Goal: Information Seeking & Learning: Compare options

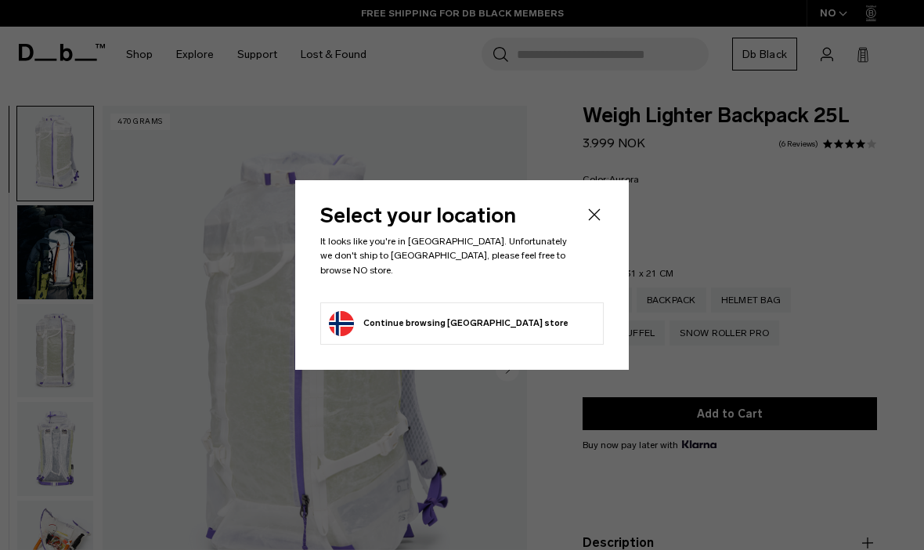
click at [603, 224] on icon "Close" at bounding box center [594, 214] width 19 height 19
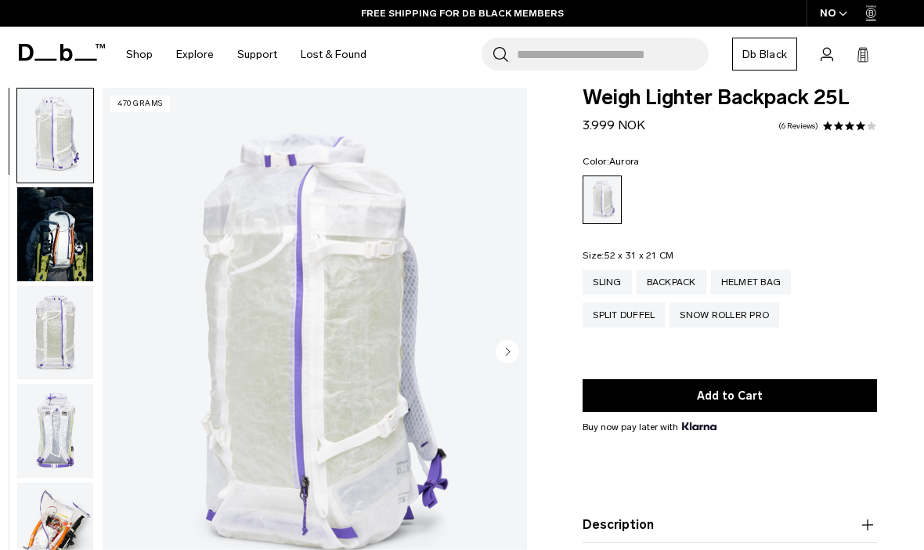
scroll to position [19, 0]
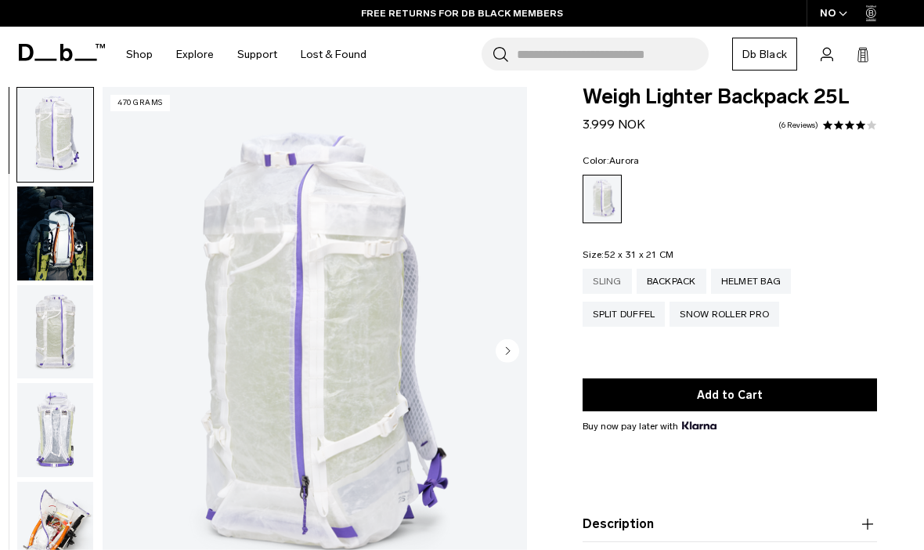
click at [606, 279] on div "Sling" at bounding box center [607, 281] width 49 height 25
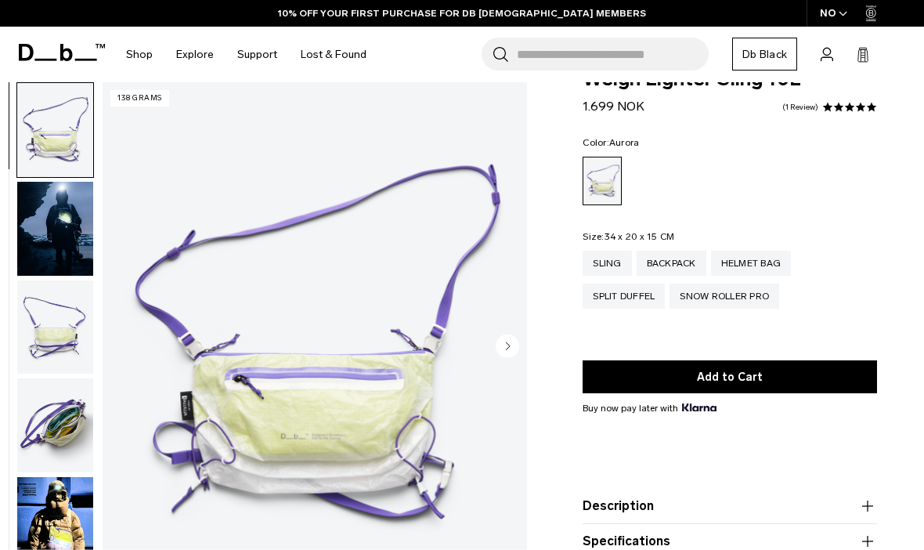
scroll to position [38, 0]
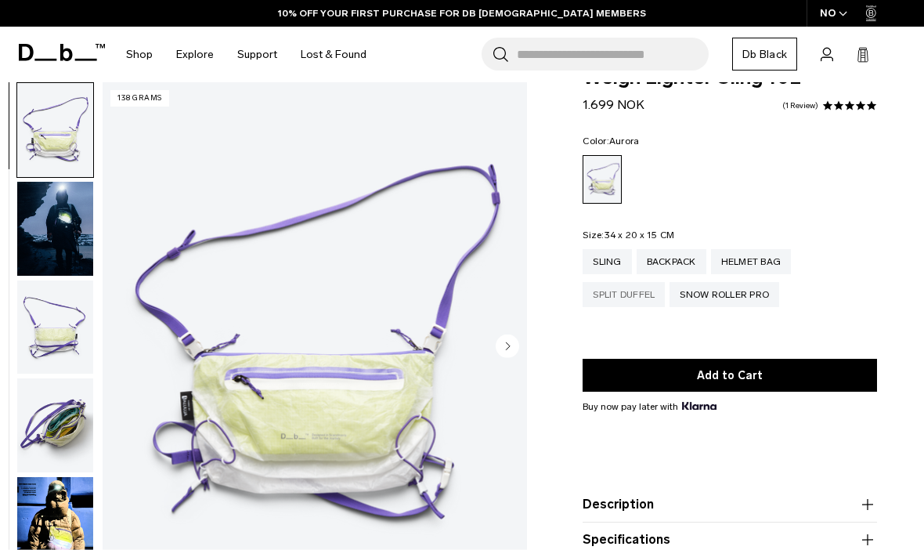
click at [621, 299] on div "Split Duffel" at bounding box center [624, 294] width 82 height 25
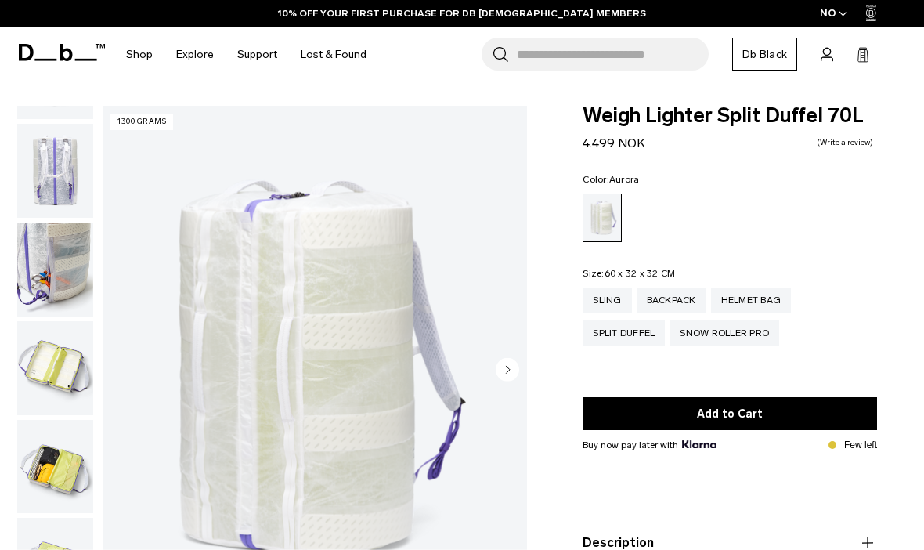
scroll to position [281, 0]
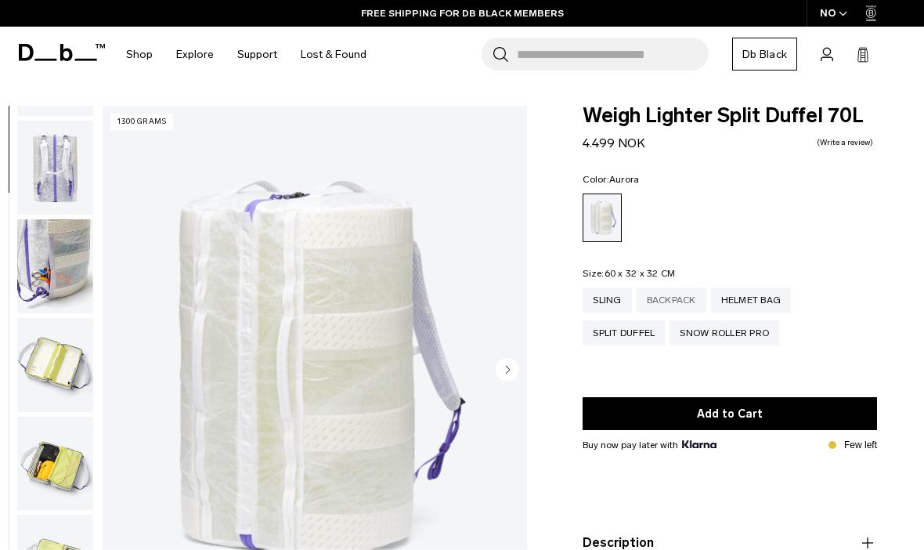
click at [673, 299] on div "Backpack" at bounding box center [672, 299] width 70 height 25
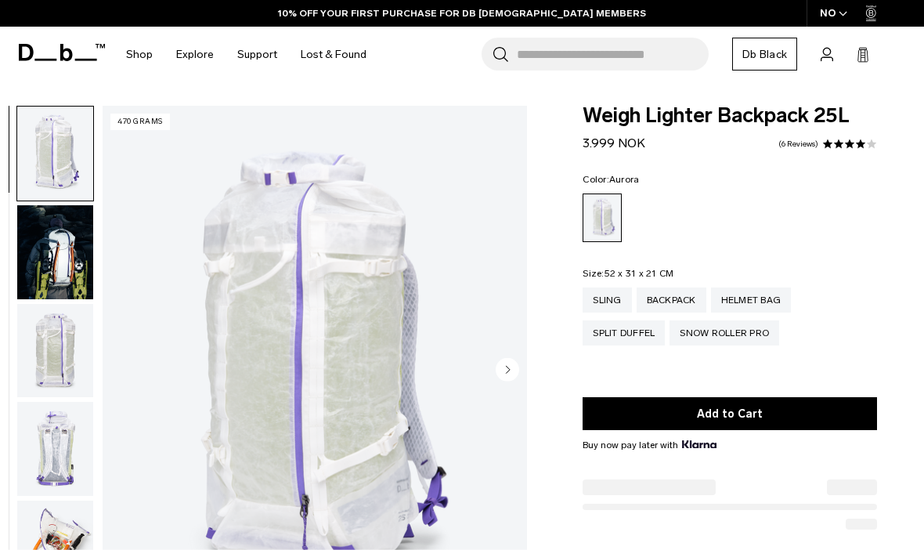
click at [833, 16] on div "NO" at bounding box center [834, 13] width 55 height 27
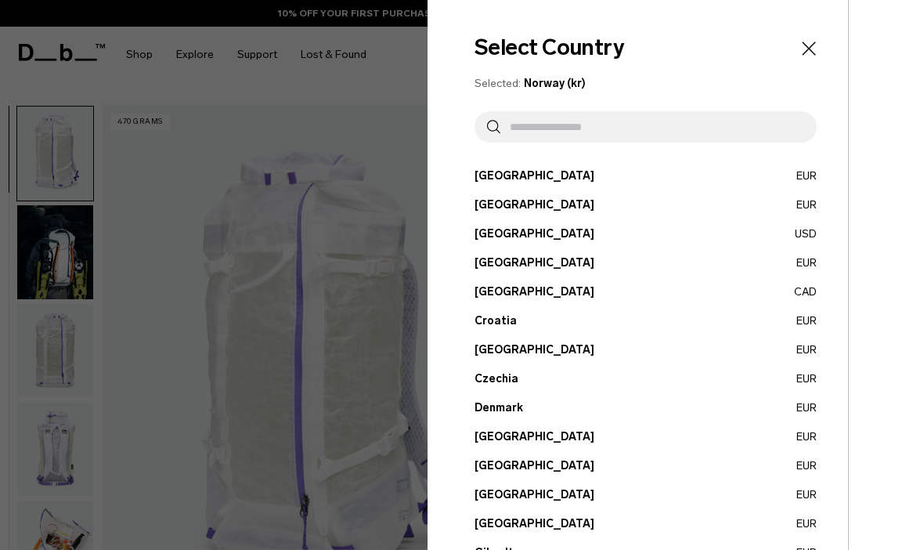
click at [674, 137] on input "text" at bounding box center [652, 126] width 304 height 31
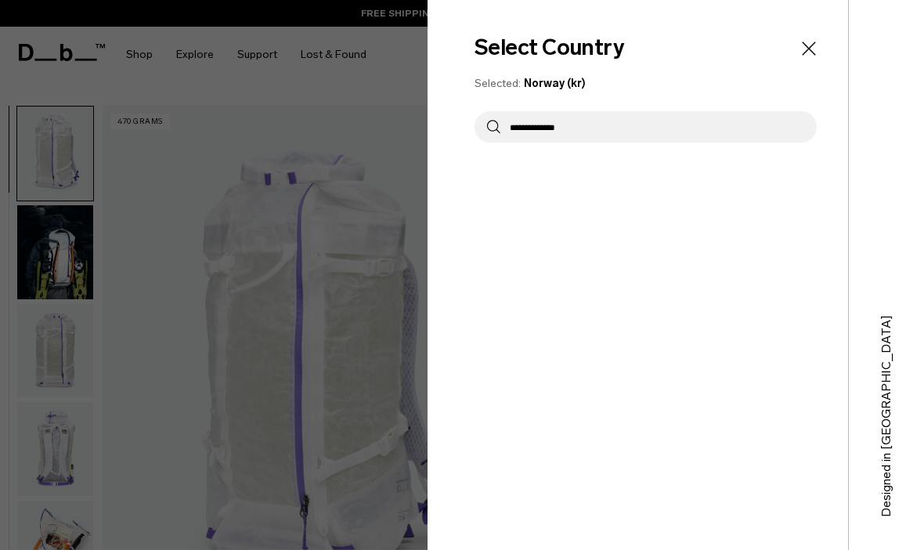
click at [688, 142] on input "**********" at bounding box center [652, 126] width 304 height 31
type input "**********"
click at [808, 179] on button "United States USD" at bounding box center [646, 176] width 342 height 16
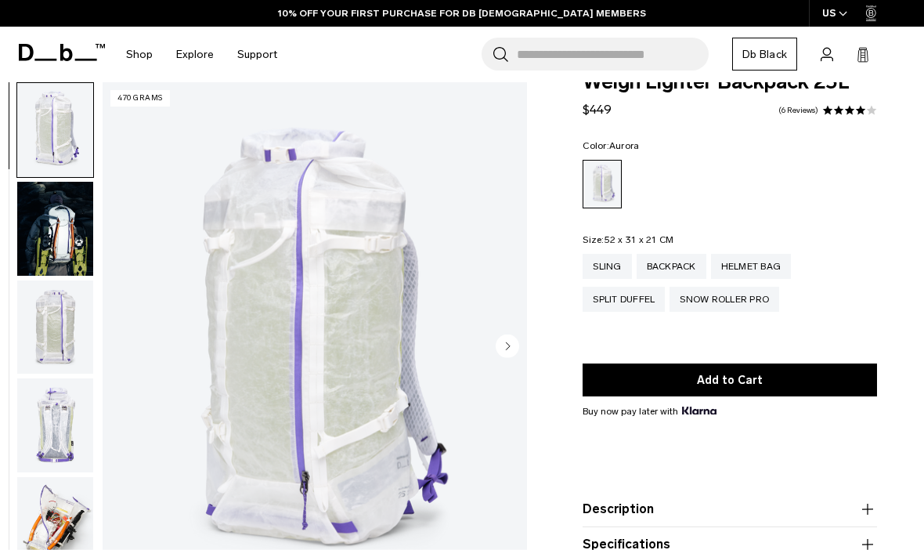
scroll to position [32, 0]
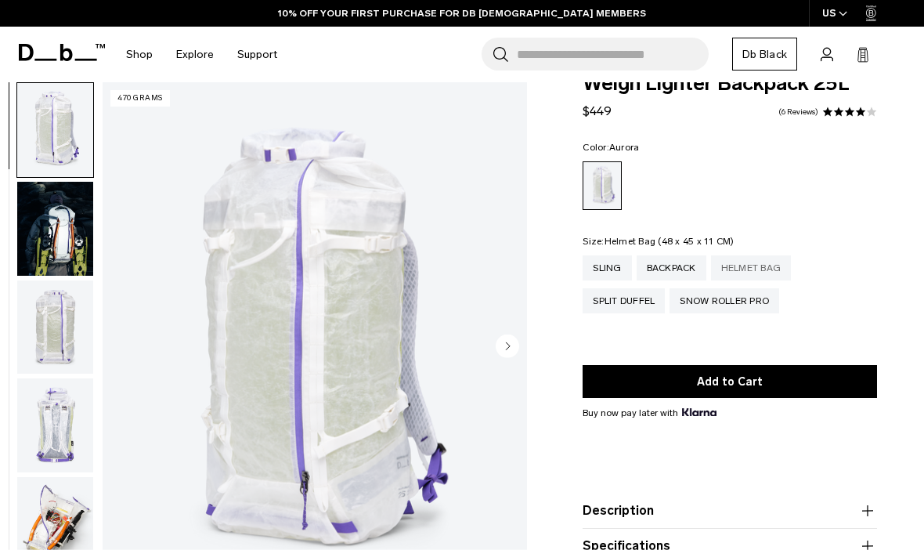
click at [760, 267] on div "Helmet Bag" at bounding box center [751, 267] width 81 height 25
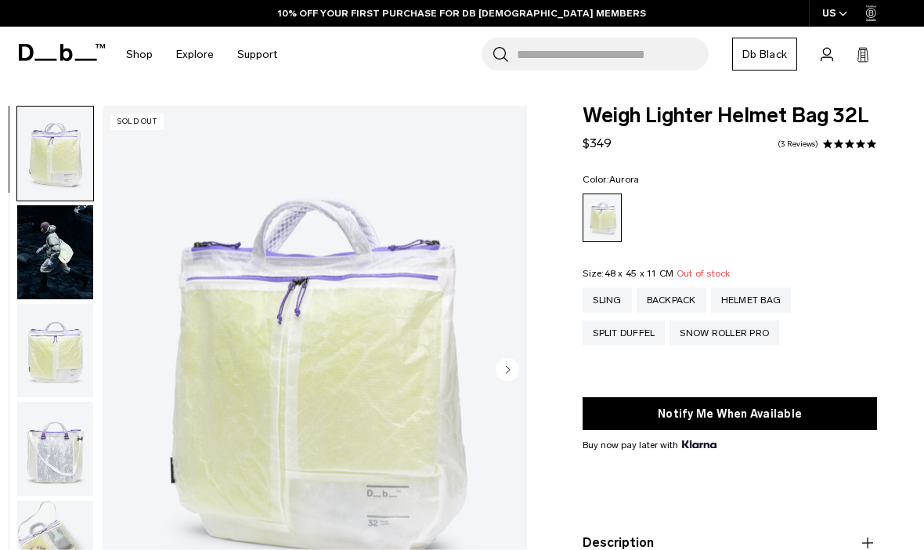
click at [51, 168] on img "button" at bounding box center [55, 154] width 76 height 94
click at [40, 234] on img "button" at bounding box center [55, 252] width 76 height 94
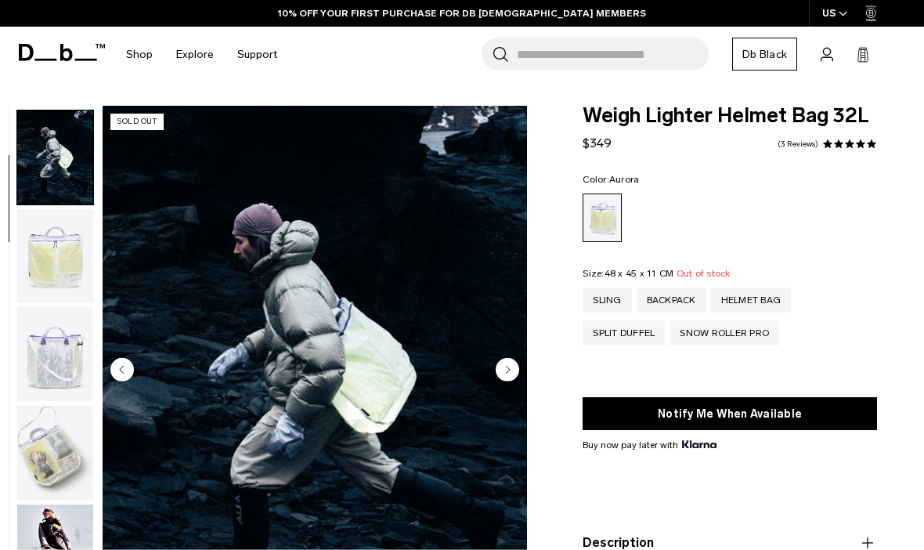
scroll to position [99, 0]
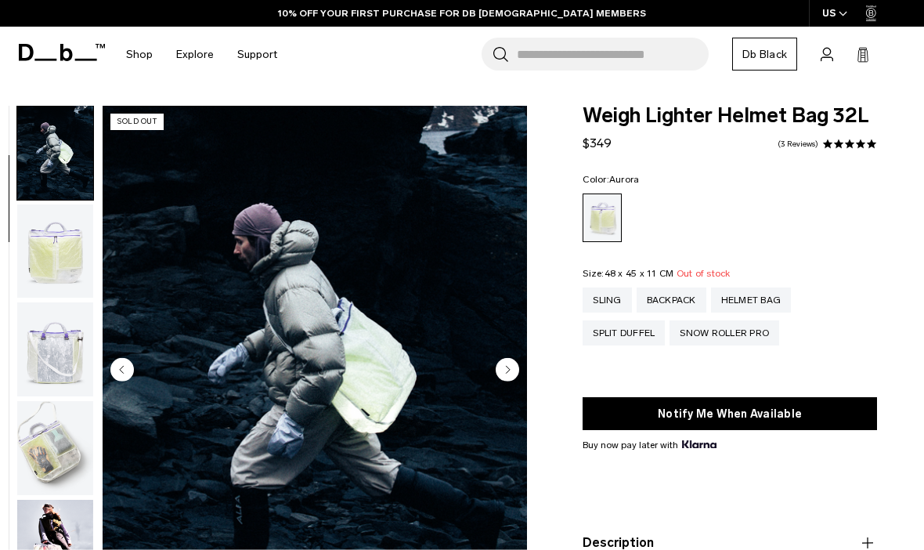
click at [50, 163] on img "button" at bounding box center [55, 153] width 76 height 94
click at [619, 331] on div "Split Duffel" at bounding box center [624, 332] width 82 height 25
click at [749, 337] on div "Snow Roller Pro" at bounding box center [725, 332] width 110 height 25
click at [752, 331] on div "Snow Roller Pro" at bounding box center [725, 332] width 110 height 25
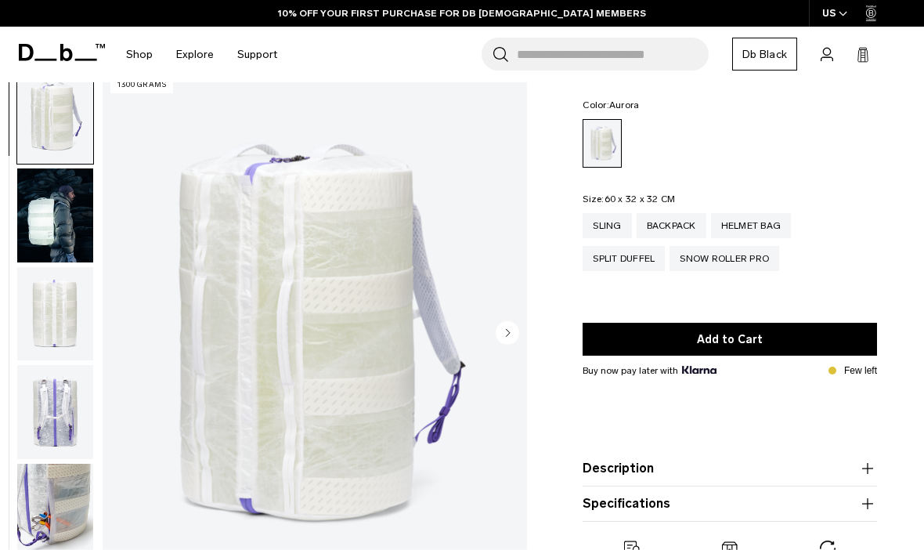
scroll to position [80, 0]
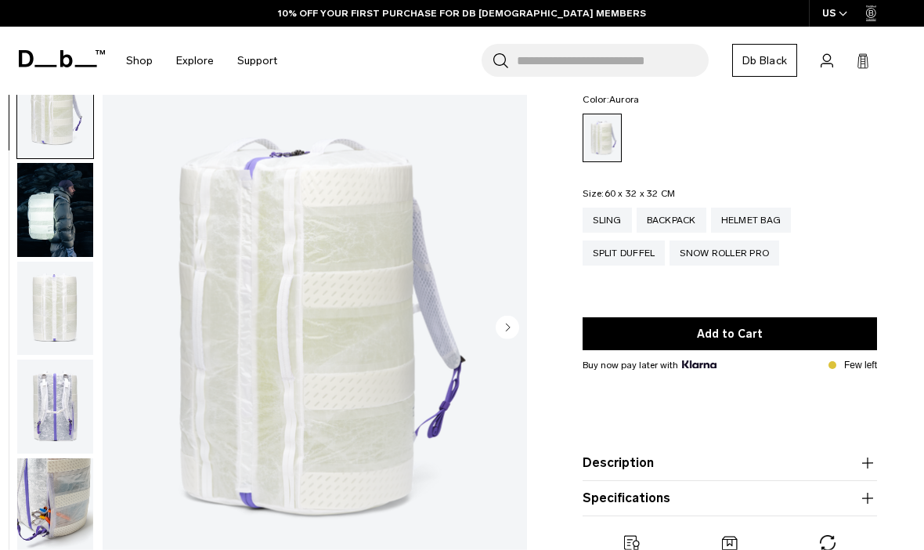
click at [45, 410] on img "button" at bounding box center [55, 406] width 76 height 94
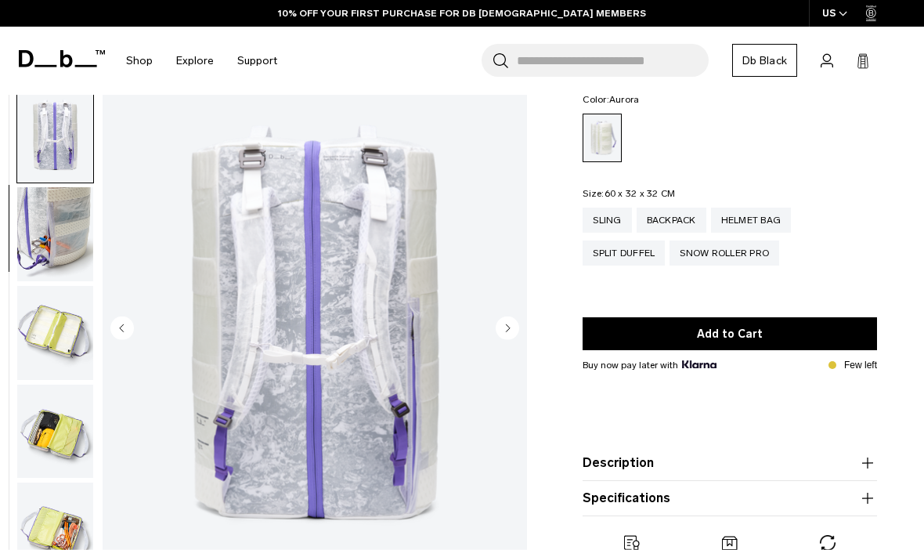
scroll to position [298, 0]
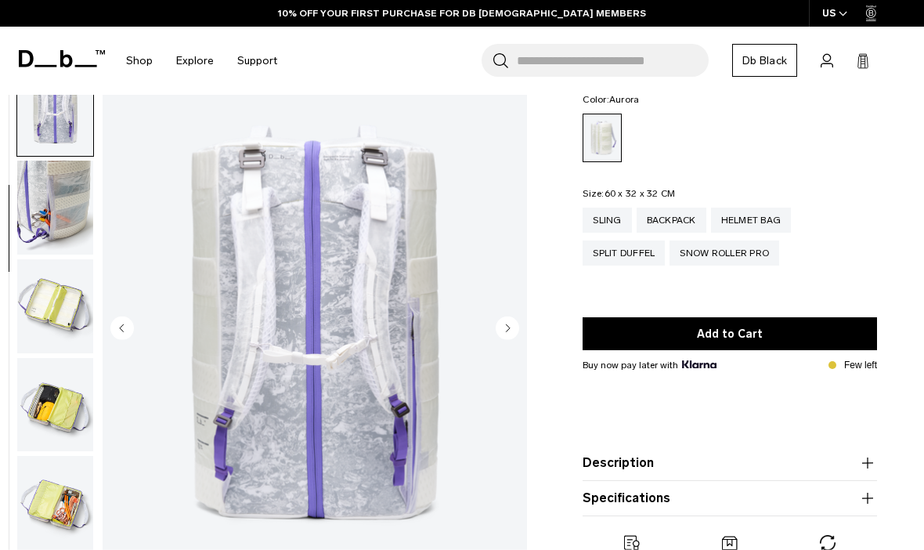
click at [629, 458] on button "Description" at bounding box center [730, 462] width 294 height 19
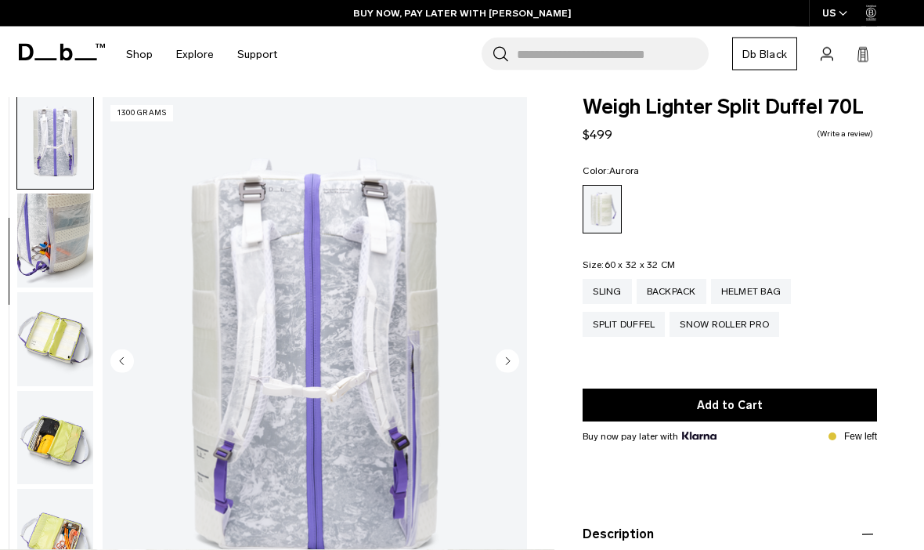
scroll to position [0, 0]
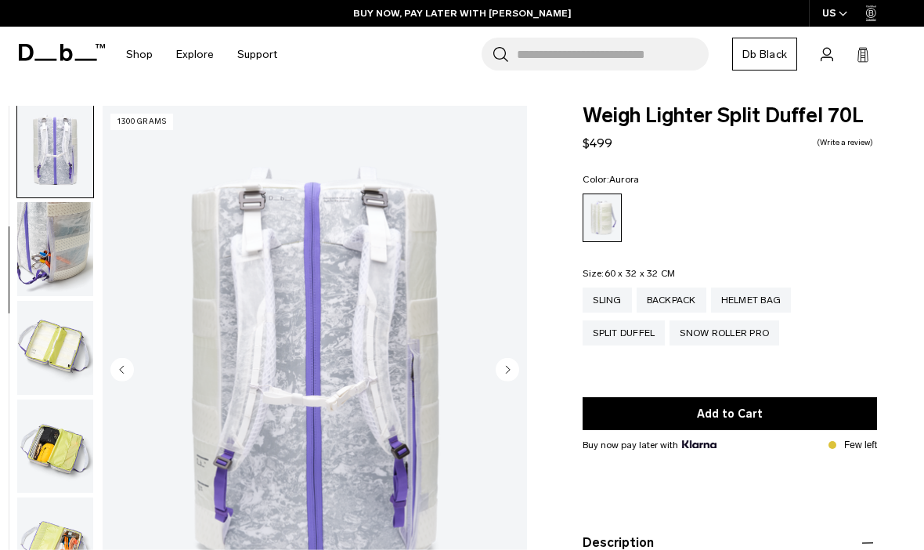
click at [54, 245] on img "button" at bounding box center [55, 249] width 76 height 94
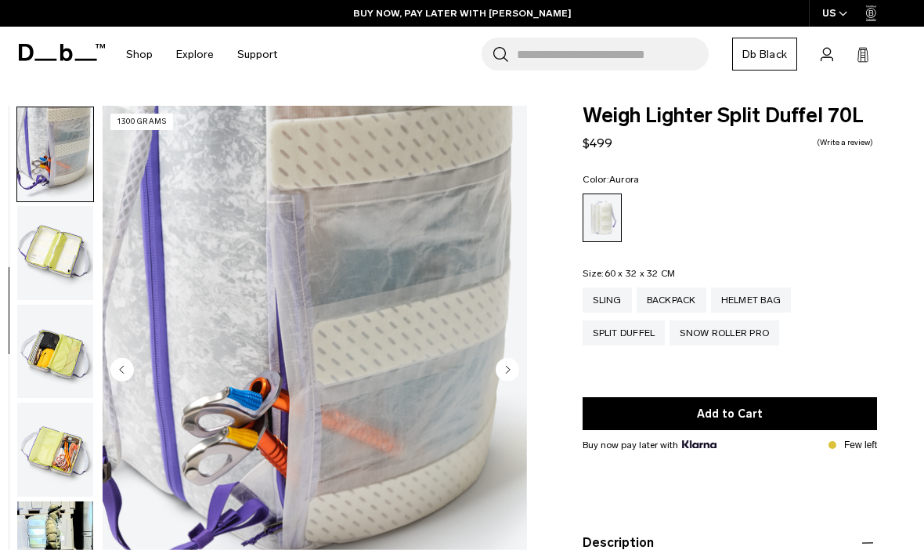
scroll to position [398, 0]
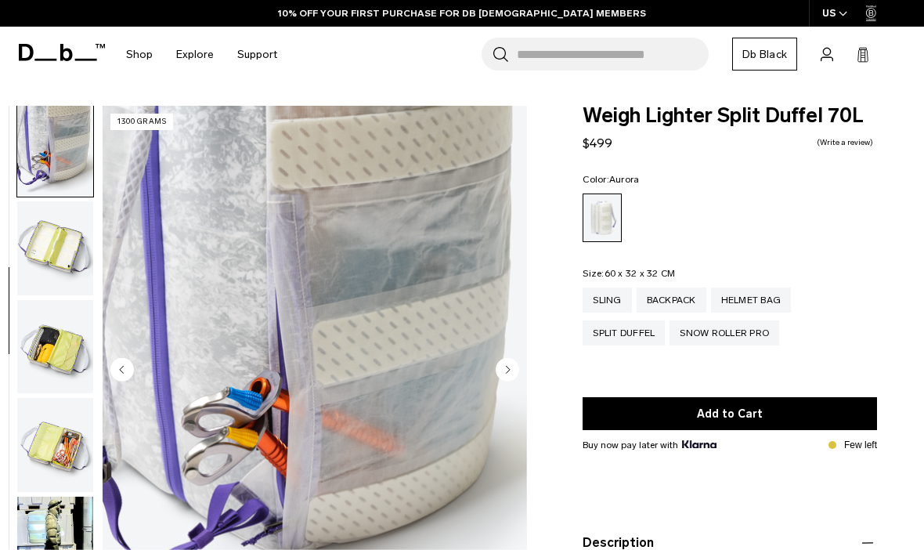
click at [45, 256] on img "button" at bounding box center [55, 248] width 76 height 94
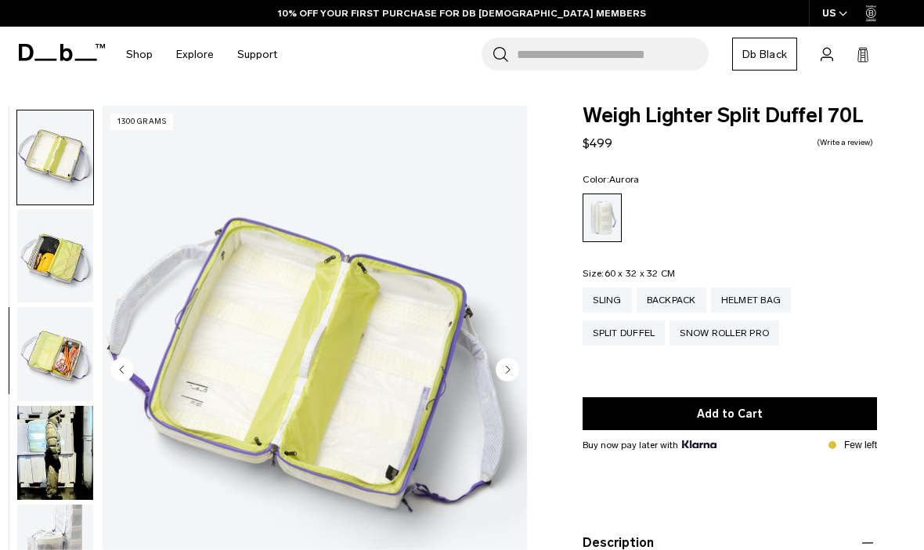
scroll to position [498, 0]
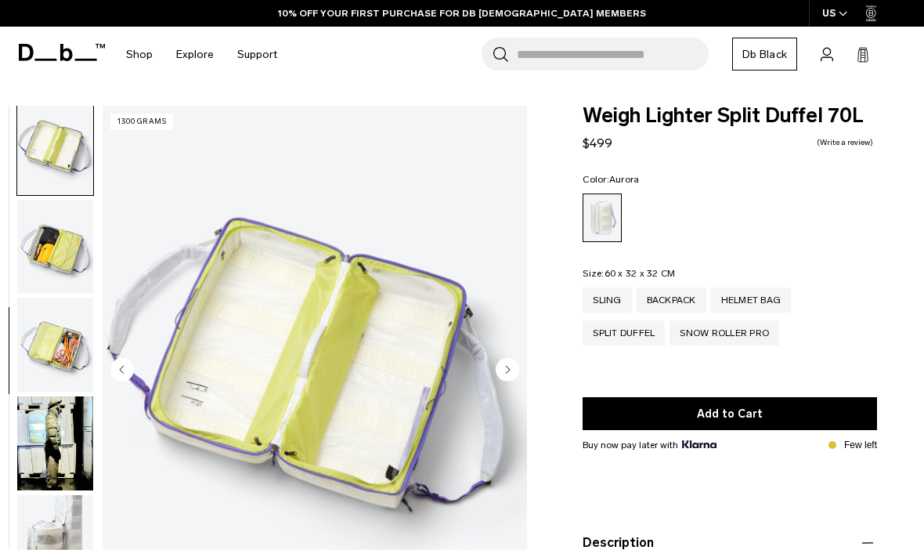
click at [40, 260] on img "button" at bounding box center [55, 247] width 76 height 94
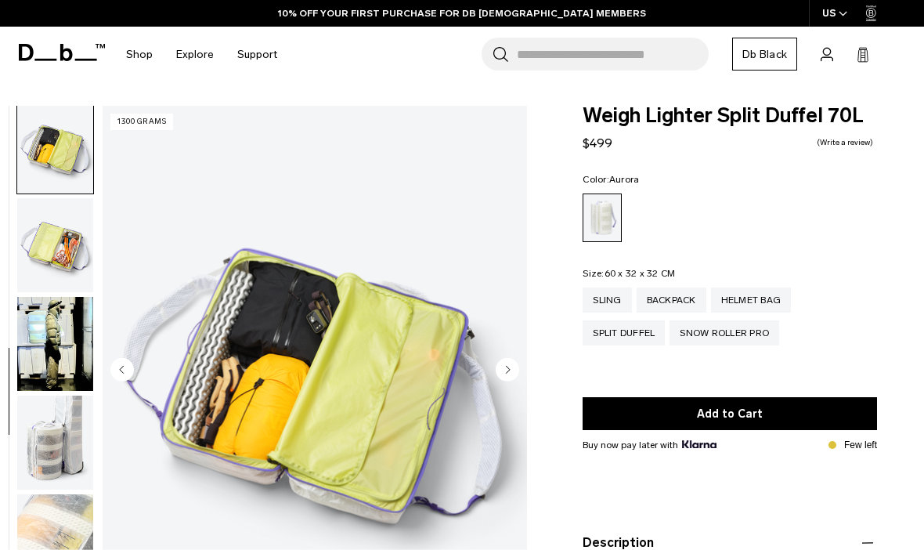
click at [45, 267] on img "button" at bounding box center [55, 245] width 76 height 94
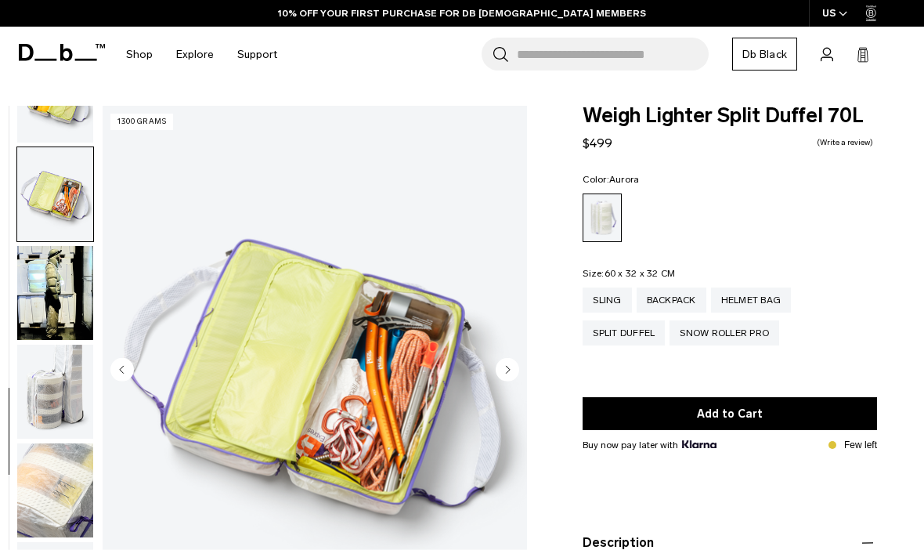
scroll to position [662, 0]
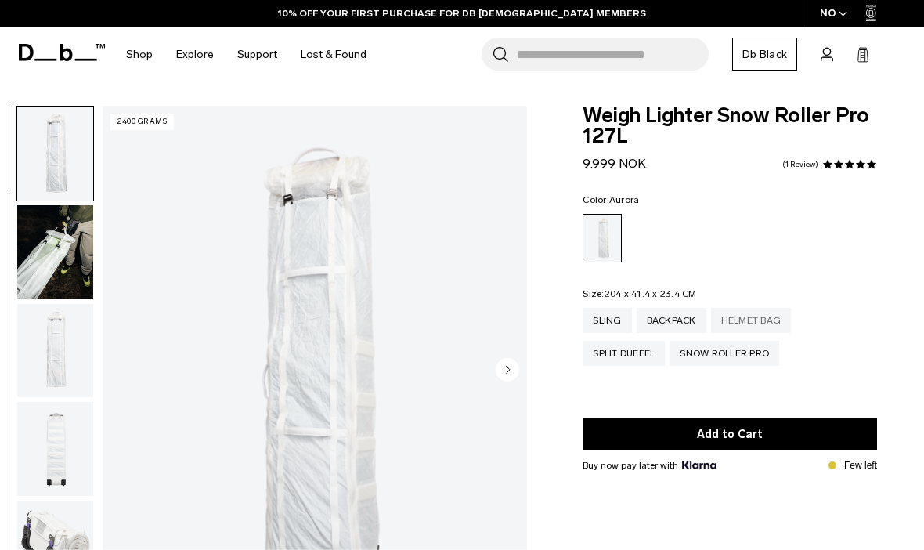
click at [760, 316] on div "Helmet Bag" at bounding box center [751, 320] width 81 height 25
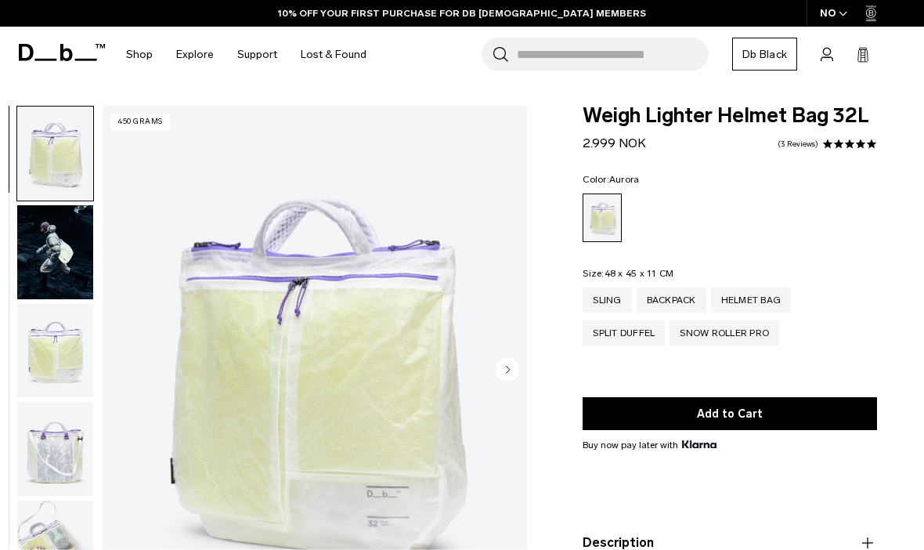
click at [832, 20] on div "NO" at bounding box center [834, 13] width 55 height 27
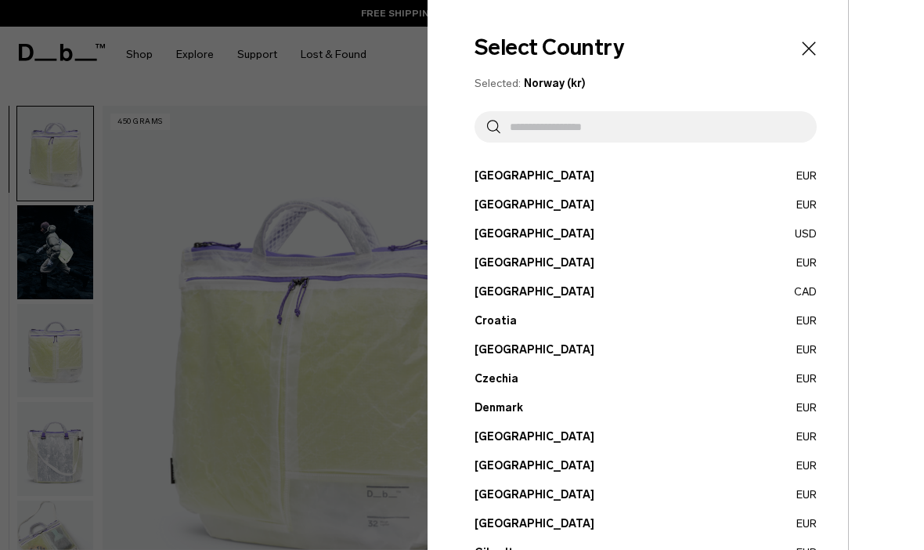
click at [729, 132] on input "text" at bounding box center [652, 126] width 304 height 31
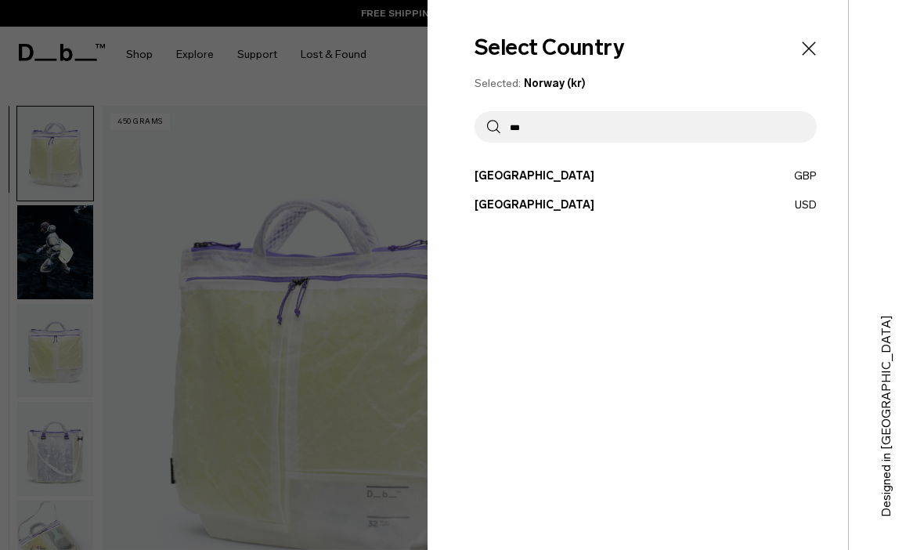
type input "***"
click at [797, 212] on button "United States USD" at bounding box center [646, 205] width 342 height 16
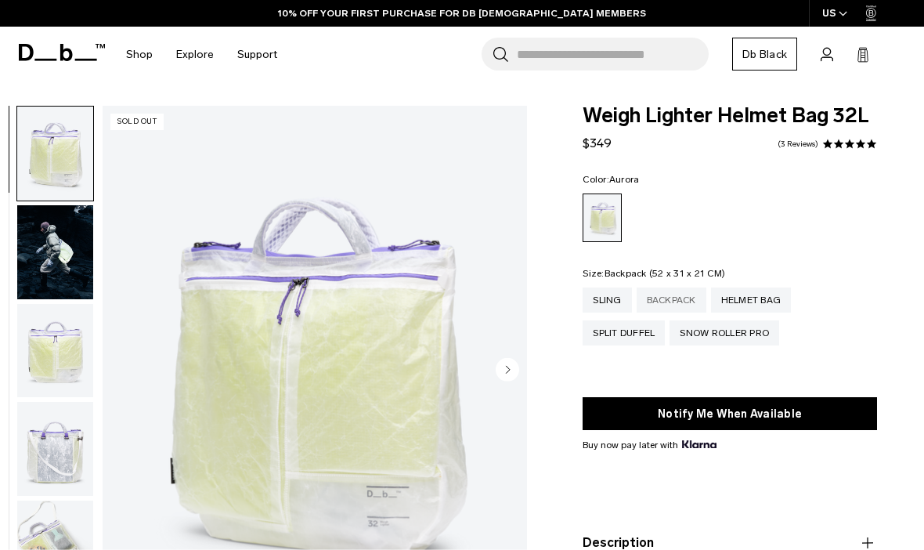
click at [667, 310] on div "Backpack" at bounding box center [672, 299] width 70 height 25
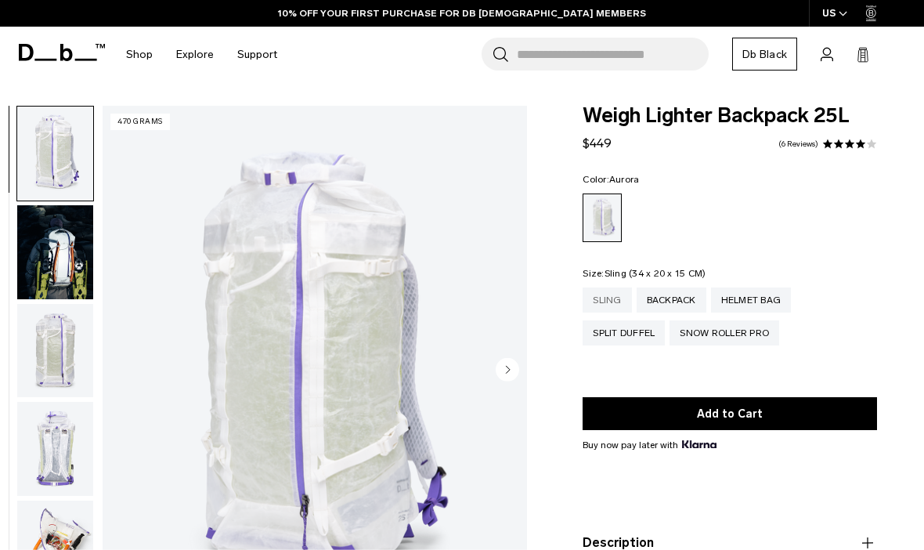
click at [609, 300] on div "Sling" at bounding box center [607, 299] width 49 height 25
